Goal: Contribute content

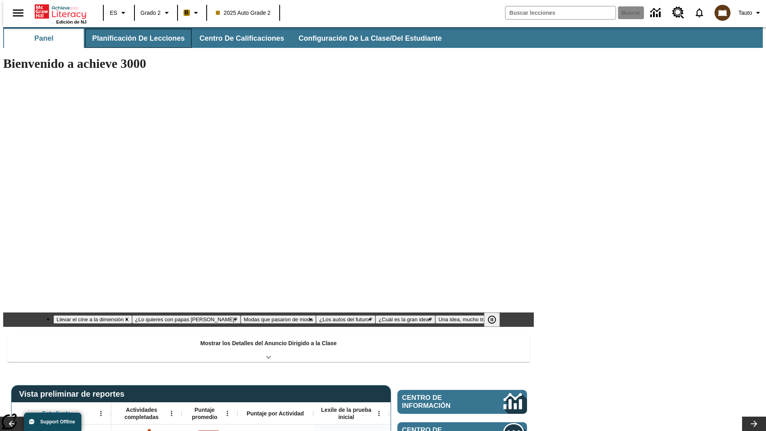
click at [134, 38] on button "Planificación de lecciones" at bounding box center [138, 38] width 106 height 19
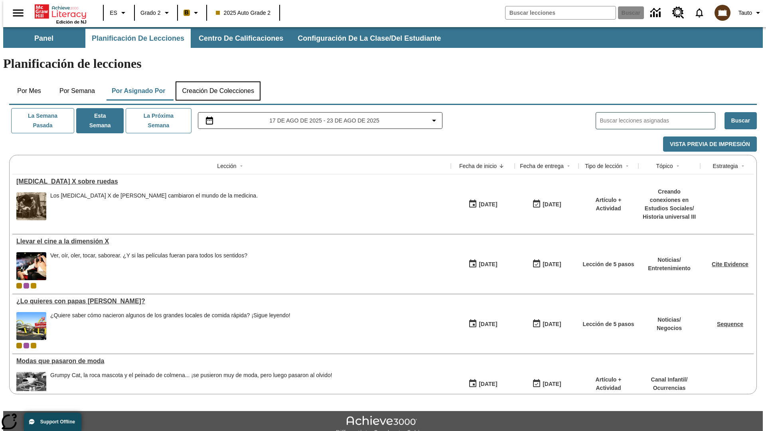
click at [218, 81] on button "Creación de colecciones" at bounding box center [218, 90] width 85 height 19
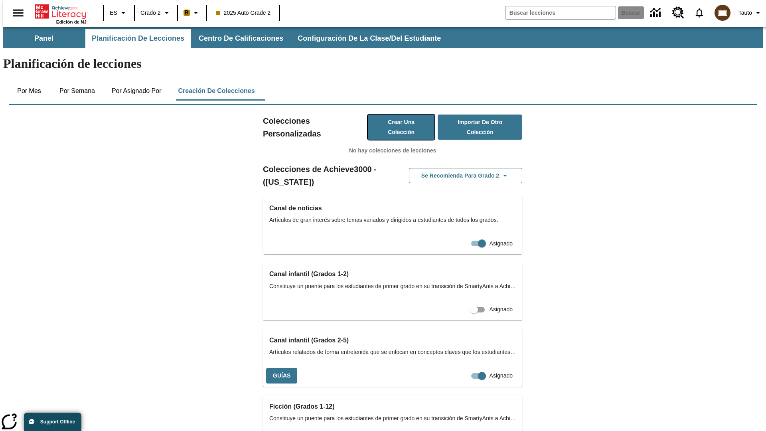
click at [393, 115] on button "Crear una colección" at bounding box center [401, 127] width 67 height 25
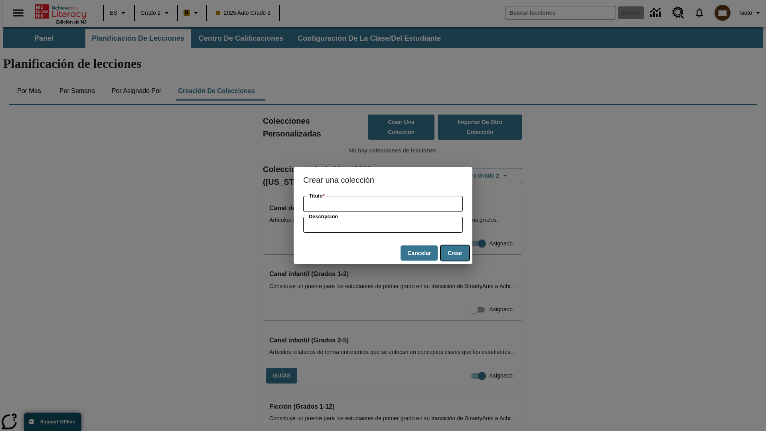
click at [455, 253] on button "Crear" at bounding box center [455, 253] width 28 height 16
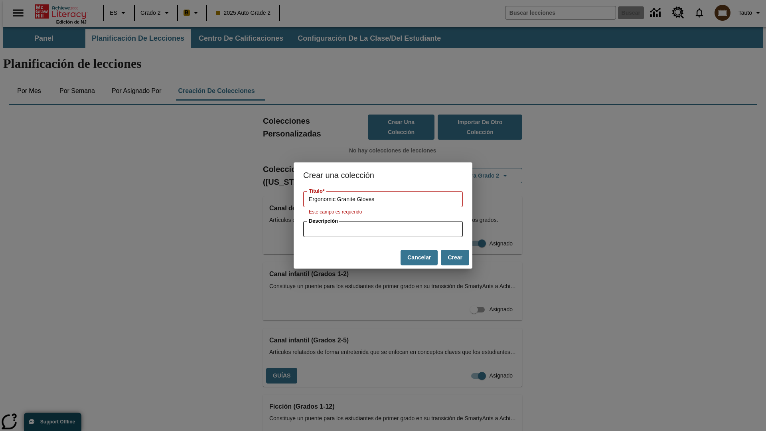
type input "Ergonomic Granite Gloves"
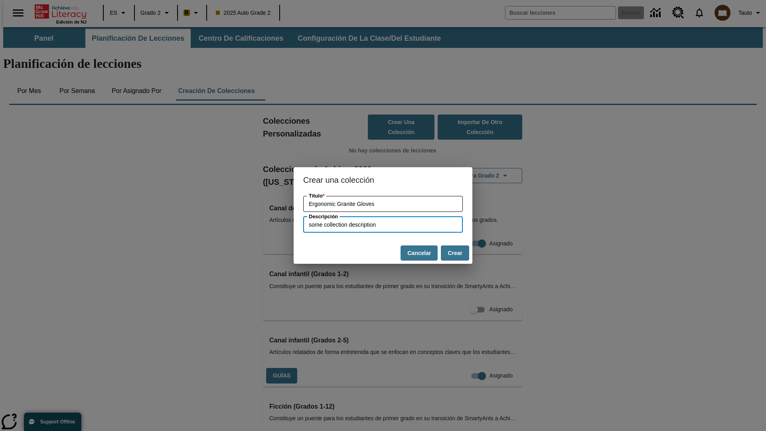
type input "some collection description"
click at [455, 253] on button "Crear" at bounding box center [455, 253] width 28 height 16
